Goal: Submit feedback/report problem: Submit feedback/report problem

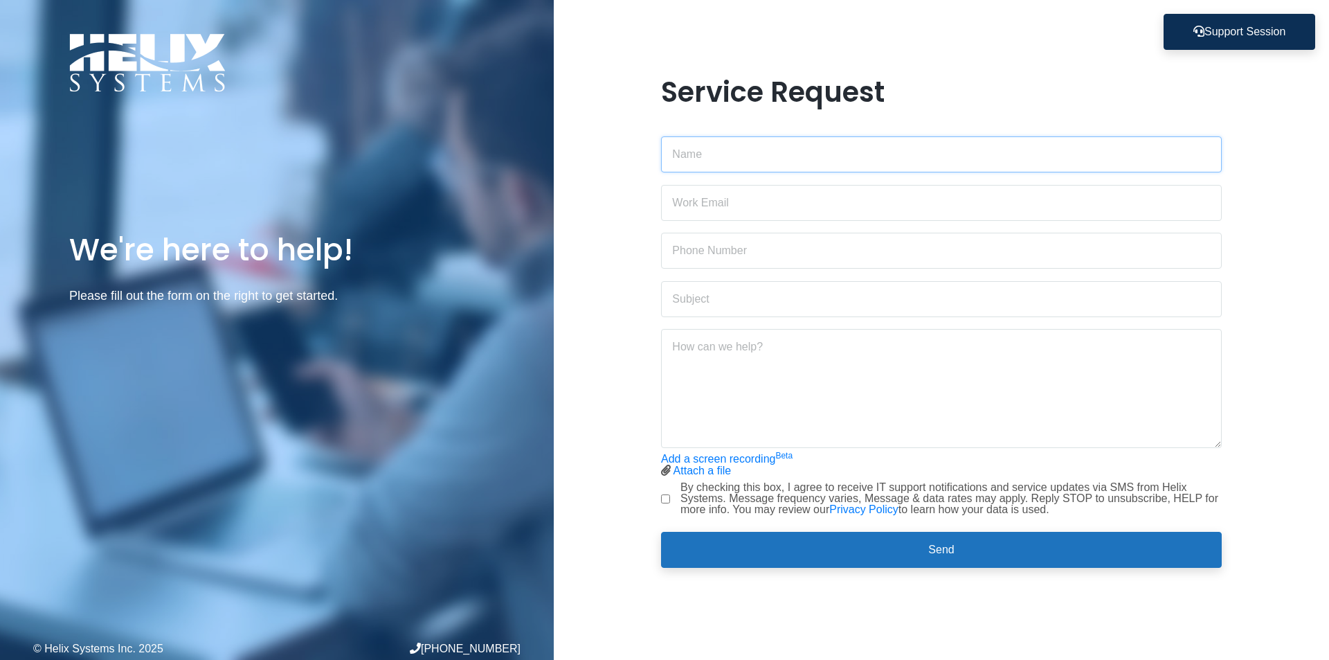
click at [710, 157] on input "text" at bounding box center [941, 154] width 561 height 36
type input "[PERSON_NAME]"
click at [720, 199] on input "email" at bounding box center [941, 203] width 561 height 36
type input "[PERSON_NAME][EMAIL_ADDRESS][DOMAIN_NAME]"
click at [723, 250] on input "text" at bounding box center [941, 251] width 561 height 36
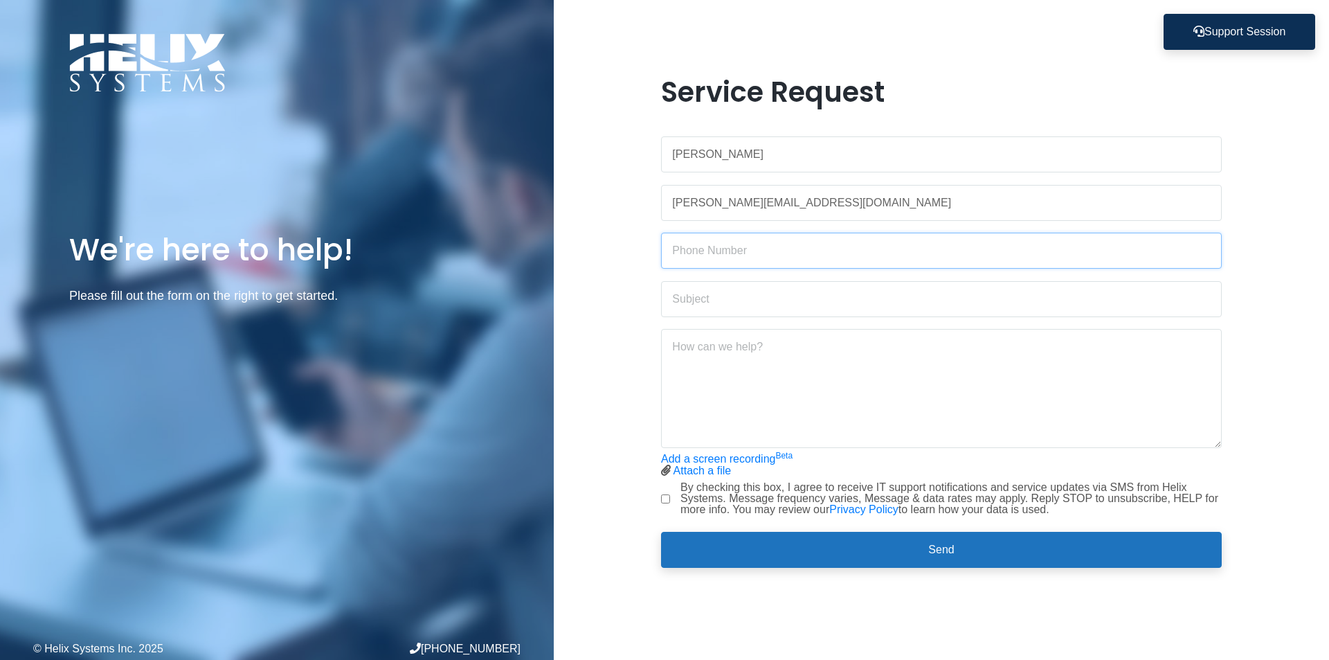
type input "9176789480"
click at [691, 301] on input "text" at bounding box center [941, 299] width 561 height 36
type input "[PERSON_NAME] Outlook"
click at [702, 353] on textarea at bounding box center [941, 388] width 561 height 119
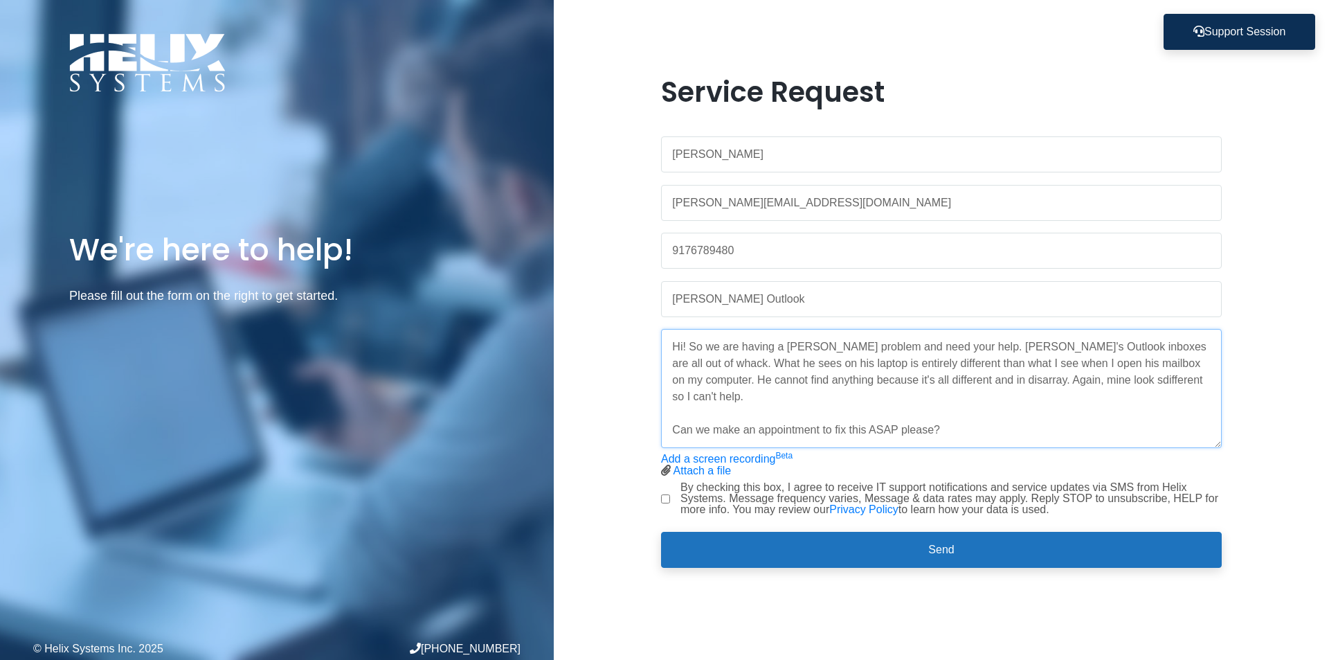
type textarea "Hi! So we are having a [PERSON_NAME] problem and need your help. [PERSON_NAME]'…"
click at [665, 498] on input "By checking this box, I agree to receive IT support notifications and service u…" at bounding box center [665, 498] width 9 height 9
checkbox input "true"
click at [993, 415] on textarea "Hi! So we are having a [PERSON_NAME] problem and need your help. [PERSON_NAME]'…" at bounding box center [941, 388] width 561 height 119
type textarea "Hi! So we are having a [PERSON_NAME] problem and need your help. [PERSON_NAME]'…"
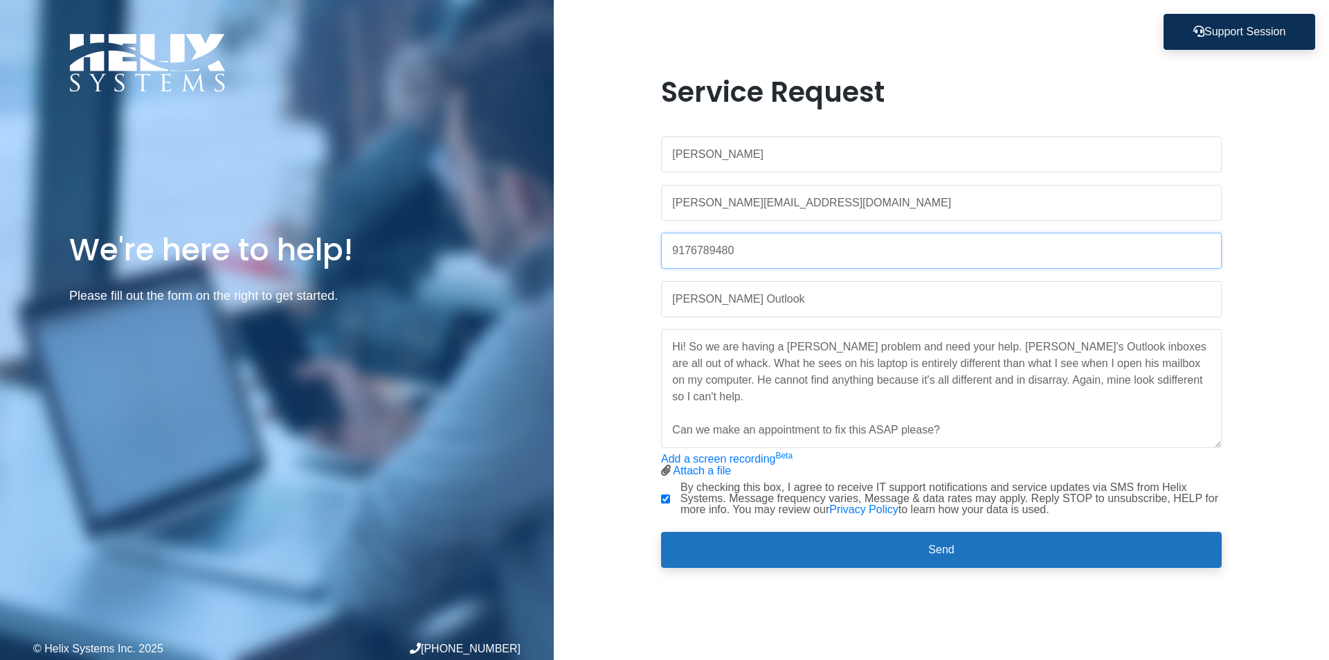
click at [748, 240] on input "9176789480" at bounding box center [941, 251] width 561 height 36
click at [718, 252] on input "914-4065379" at bounding box center [941, 251] width 561 height 36
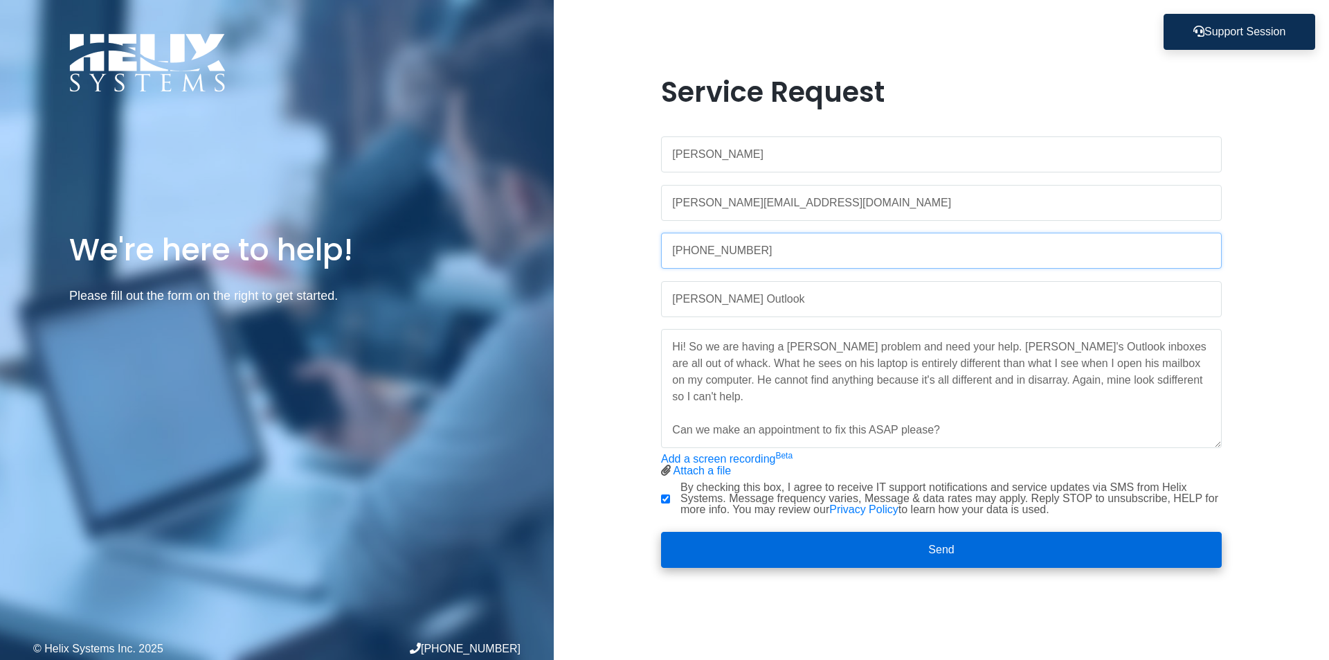
type input "[PHONE_NUMBER]"
click at [972, 550] on button "Send" at bounding box center [941, 550] width 561 height 36
